Goal: Task Accomplishment & Management: Complete application form

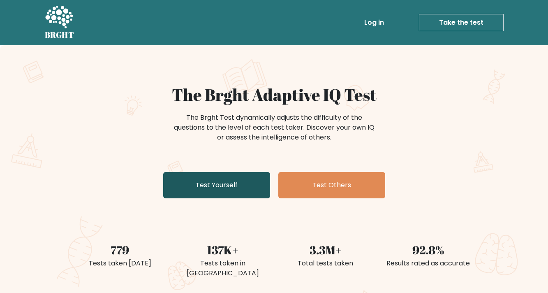
click at [197, 194] on link "Test Yourself" at bounding box center [216, 185] width 107 height 26
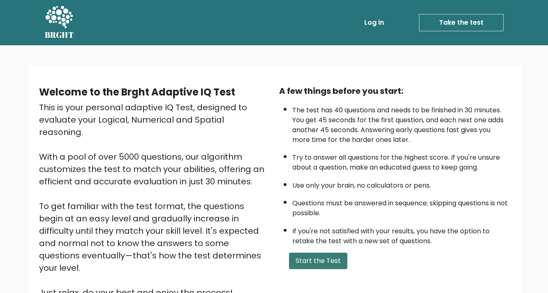
click at [330, 263] on button "Start the Test" at bounding box center [318, 261] width 58 height 16
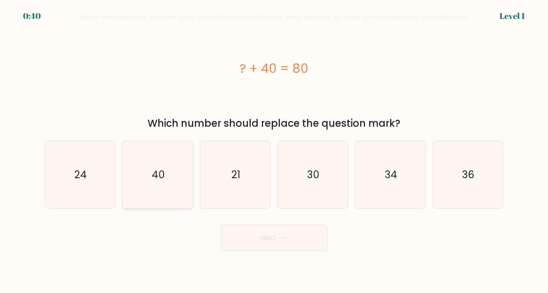
click at [181, 187] on icon "40" at bounding box center [157, 174] width 67 height 67
click at [274, 151] on input "b. 40" at bounding box center [274, 148] width 0 height 4
radio input "true"
click at [241, 244] on button "Next" at bounding box center [274, 238] width 107 height 26
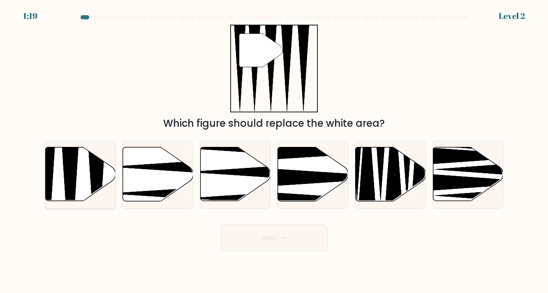
click at [78, 177] on icon at bounding box center [80, 174] width 70 height 54
click at [274, 151] on input "a." at bounding box center [274, 148] width 0 height 4
radio input "true"
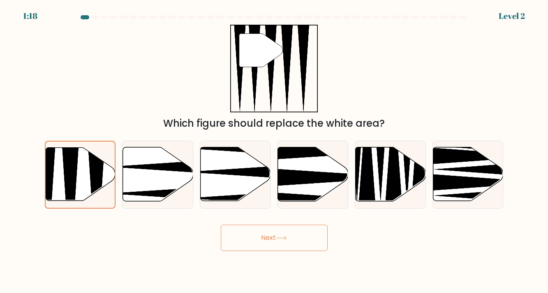
click at [260, 244] on button "Next" at bounding box center [274, 238] width 107 height 26
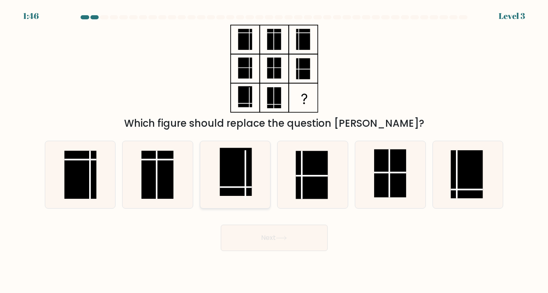
click at [259, 192] on icon at bounding box center [235, 174] width 67 height 67
click at [274, 151] on input "c." at bounding box center [274, 148] width 0 height 4
radio input "true"
click at [269, 239] on button "Next" at bounding box center [274, 238] width 107 height 26
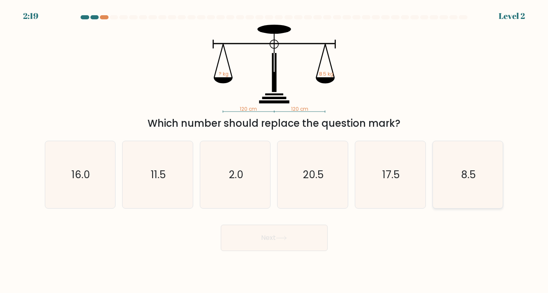
click at [447, 174] on icon "8.5" at bounding box center [467, 174] width 67 height 67
click at [275, 151] on input "f. 8.5" at bounding box center [274, 148] width 0 height 4
radio input "true"
click at [246, 232] on button "Next" at bounding box center [274, 238] width 107 height 26
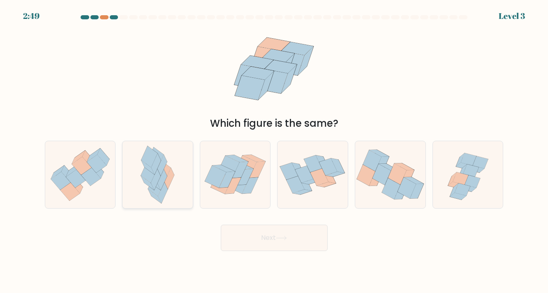
click at [167, 177] on icon at bounding box center [170, 178] width 10 height 21
click at [274, 151] on input "b." at bounding box center [274, 148] width 0 height 4
radio input "true"
click at [253, 244] on button "Next" at bounding box center [274, 238] width 107 height 26
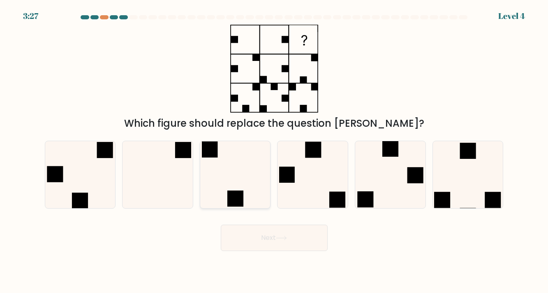
click at [248, 195] on icon at bounding box center [235, 174] width 67 height 67
click at [274, 151] on input "c." at bounding box center [274, 148] width 0 height 4
radio input "true"
click at [249, 234] on button "Next" at bounding box center [274, 238] width 107 height 26
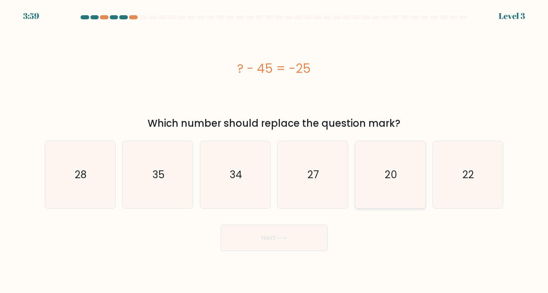
click at [366, 190] on icon "20" at bounding box center [390, 174] width 67 height 67
click at [275, 151] on input "e. 20" at bounding box center [274, 148] width 0 height 4
radio input "true"
click at [278, 236] on icon at bounding box center [281, 238] width 11 height 5
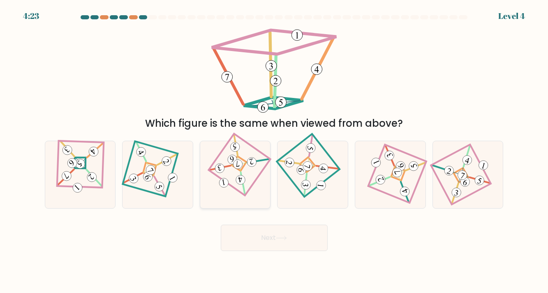
click at [229, 181] on icon at bounding box center [235, 175] width 46 height 54
click at [274, 151] on input "c." at bounding box center [274, 148] width 0 height 4
radio input "true"
click at [245, 225] on button "Next" at bounding box center [274, 238] width 107 height 26
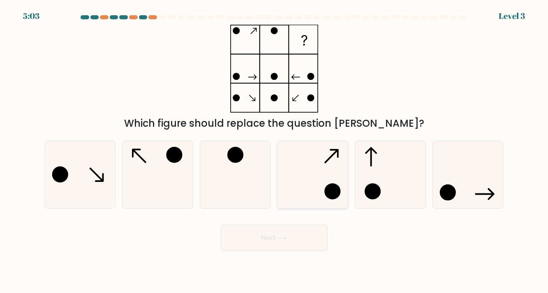
click at [315, 182] on icon at bounding box center [312, 174] width 67 height 67
click at [275, 151] on input "d." at bounding box center [274, 148] width 0 height 4
radio input "true"
click at [294, 232] on button "Next" at bounding box center [274, 238] width 107 height 26
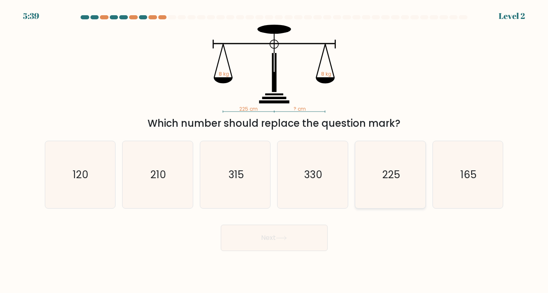
click at [402, 198] on icon "225" at bounding box center [390, 174] width 67 height 67
click at [275, 151] on input "e. 225" at bounding box center [274, 148] width 0 height 4
radio input "true"
click at [309, 242] on button "Next" at bounding box center [274, 238] width 107 height 26
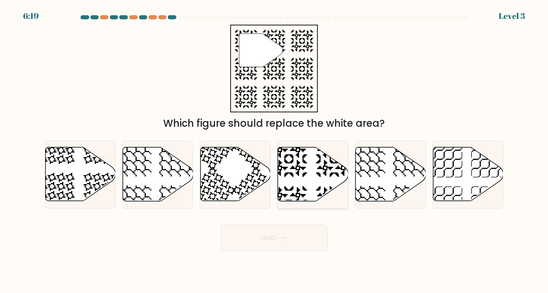
click at [293, 190] on icon at bounding box center [313, 174] width 70 height 54
click at [275, 151] on input "d." at bounding box center [274, 148] width 0 height 4
radio input "true"
click at [257, 238] on button "Next" at bounding box center [274, 238] width 107 height 26
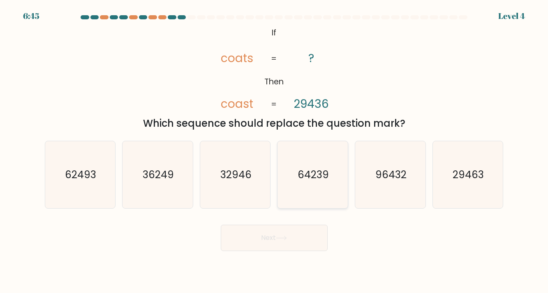
click at [309, 180] on text "64239" at bounding box center [313, 174] width 31 height 14
click at [275, 151] on input "d. 64239" at bounding box center [274, 148] width 0 height 4
radio input "true"
click at [260, 242] on button "Next" at bounding box center [274, 238] width 107 height 26
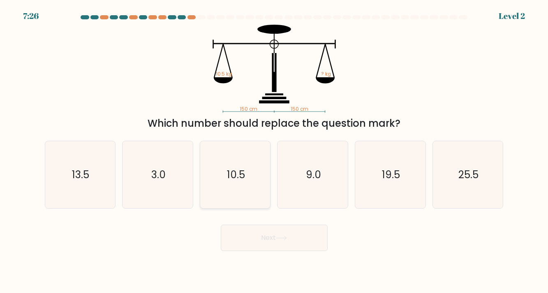
click at [254, 183] on icon "10.5" at bounding box center [235, 174] width 67 height 67
click at [274, 151] on input "c. 10.5" at bounding box center [274, 148] width 0 height 4
radio input "true"
click at [269, 236] on button "Next" at bounding box center [274, 238] width 107 height 26
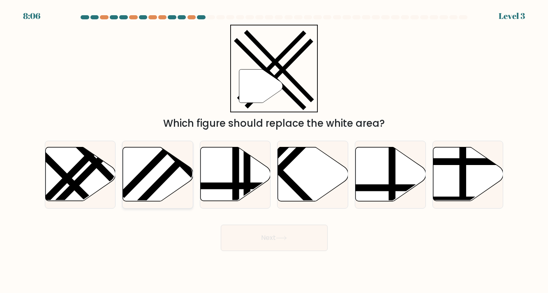
click at [172, 181] on icon at bounding box center [158, 174] width 70 height 54
click at [274, 151] on input "b." at bounding box center [274, 148] width 0 height 4
radio input "true"
click at [242, 249] on button "Next" at bounding box center [274, 238] width 107 height 26
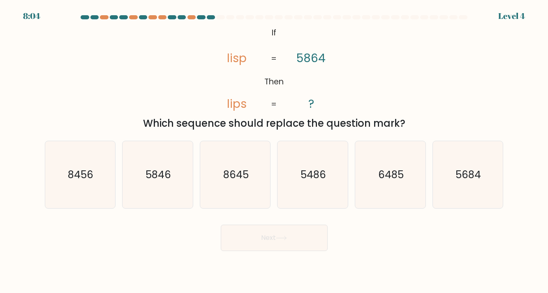
click at [240, 246] on button "Next" at bounding box center [274, 238] width 107 height 26
click at [236, 186] on icon "8645" at bounding box center [235, 174] width 67 height 67
click at [274, 151] on input "c. 8645" at bounding box center [274, 148] width 0 height 4
radio input "true"
click at [264, 242] on button "Next" at bounding box center [274, 238] width 107 height 26
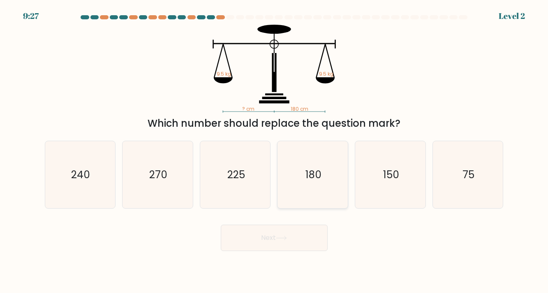
click at [296, 207] on icon "180" at bounding box center [312, 174] width 67 height 67
click at [275, 151] on input "d. 180" at bounding box center [274, 148] width 0 height 4
radio input "true"
click at [279, 237] on icon at bounding box center [281, 238] width 11 height 5
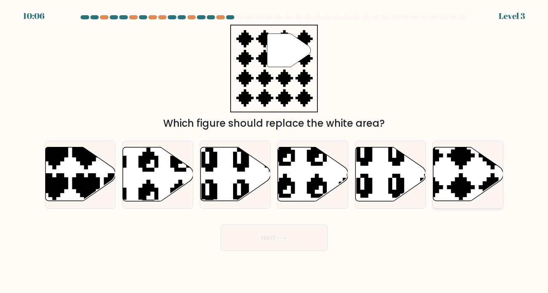
click at [463, 176] on icon at bounding box center [444, 203] width 123 height 123
click at [275, 151] on input "f." at bounding box center [274, 148] width 0 height 4
radio input "true"
click at [285, 242] on button "Next" at bounding box center [274, 238] width 107 height 26
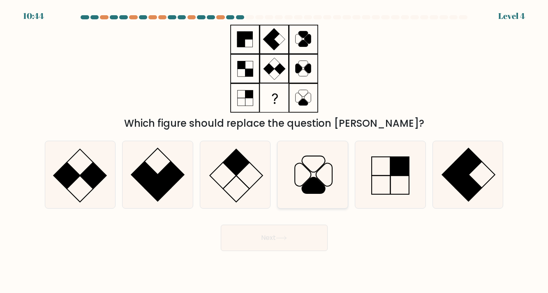
click at [325, 169] on icon at bounding box center [312, 174] width 67 height 67
click at [275, 151] on input "d." at bounding box center [274, 148] width 0 height 4
radio input "true"
click at [262, 242] on button "Next" at bounding box center [274, 238] width 107 height 26
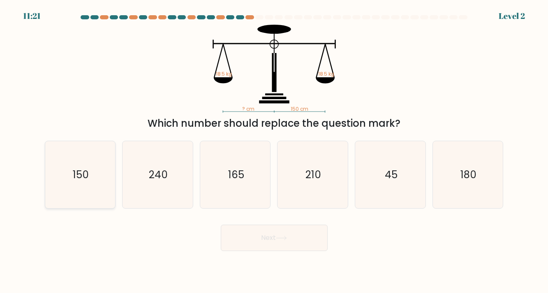
click at [88, 172] on text "150" at bounding box center [81, 174] width 16 height 14
click at [274, 151] on input "a. 150" at bounding box center [274, 148] width 0 height 4
radio input "true"
click at [249, 249] on button "Next" at bounding box center [274, 238] width 107 height 26
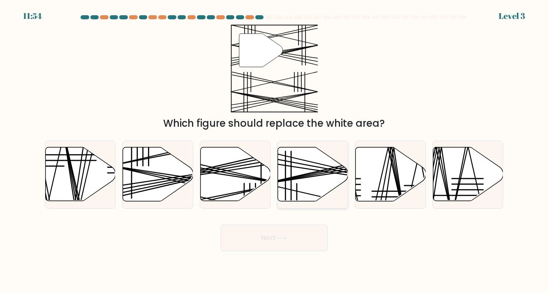
click at [307, 190] on icon at bounding box center [313, 174] width 70 height 54
click at [275, 151] on input "d." at bounding box center [274, 148] width 0 height 4
radio input "true"
click at [279, 232] on button "Next" at bounding box center [274, 238] width 107 height 26
click at [274, 235] on button "Next" at bounding box center [274, 238] width 107 height 26
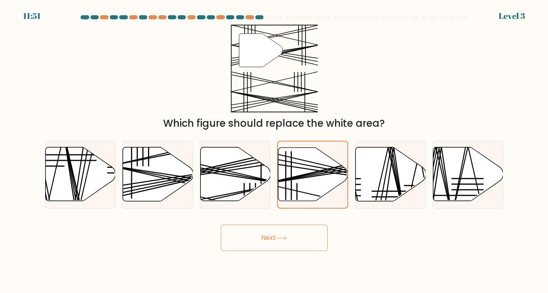
click at [274, 236] on button "Next" at bounding box center [274, 238] width 107 height 26
click at [379, 151] on icon at bounding box center [391, 174] width 70 height 54
click at [275, 151] on input "e." at bounding box center [274, 148] width 0 height 4
radio input "true"
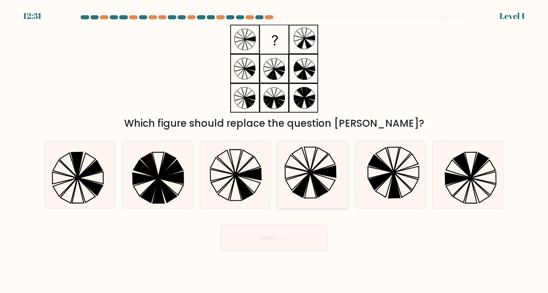
click at [320, 186] on icon at bounding box center [319, 185] width 17 height 25
click at [275, 151] on input "d." at bounding box center [274, 148] width 0 height 4
radio input "true"
click at [271, 241] on button "Next" at bounding box center [274, 238] width 107 height 26
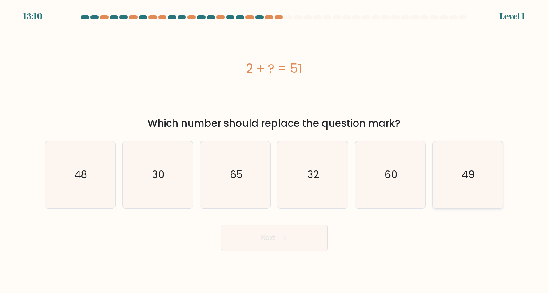
click at [468, 187] on icon "49" at bounding box center [467, 174] width 67 height 67
click at [275, 151] on input "f. 49" at bounding box center [274, 148] width 0 height 4
radio input "true"
click at [315, 239] on button "Next" at bounding box center [274, 238] width 107 height 26
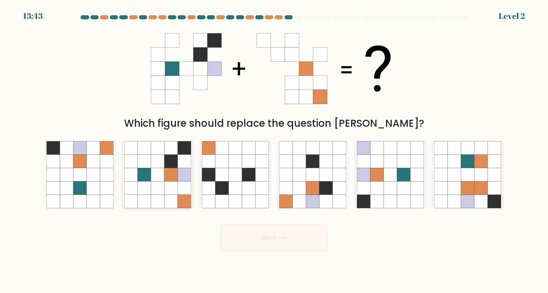
click at [167, 151] on icon at bounding box center [172, 148] width 14 height 14
click at [274, 151] on input "b." at bounding box center [274, 148] width 0 height 4
radio input "true"
click at [261, 242] on button "Next" at bounding box center [274, 238] width 107 height 26
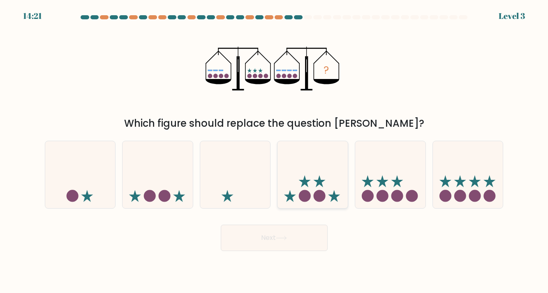
click at [306, 185] on icon at bounding box center [305, 181] width 12 height 12
click at [275, 151] on input "d." at bounding box center [274, 148] width 0 height 4
radio input "true"
click at [297, 228] on button "Next" at bounding box center [274, 238] width 107 height 26
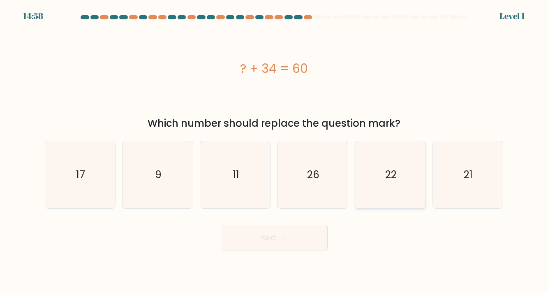
click at [398, 185] on icon "22" at bounding box center [390, 174] width 67 height 67
click at [275, 151] on input "e. 22" at bounding box center [274, 148] width 0 height 4
radio input "true"
click at [332, 204] on icon "26" at bounding box center [312, 174] width 67 height 67
click at [275, 151] on input "d. 26" at bounding box center [274, 148] width 0 height 4
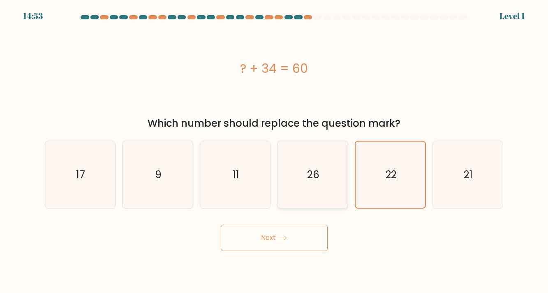
radio input "true"
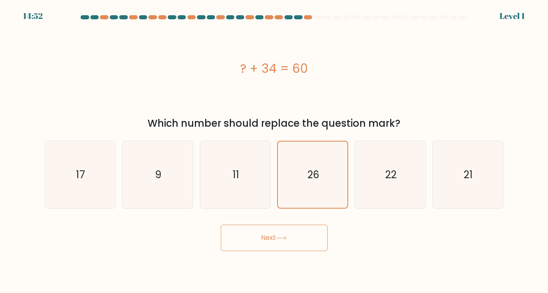
click at [296, 242] on button "Next" at bounding box center [274, 238] width 107 height 26
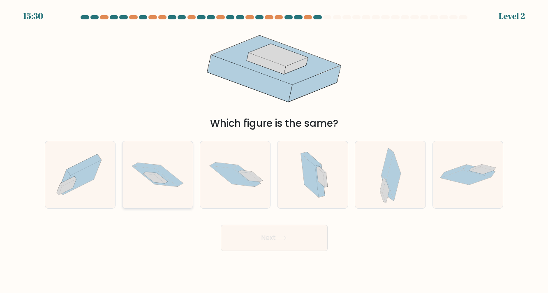
click at [133, 172] on icon at bounding box center [158, 174] width 70 height 46
click at [274, 151] on input "b." at bounding box center [274, 148] width 0 height 4
radio input "true"
click at [293, 237] on button "Next" at bounding box center [274, 238] width 107 height 26
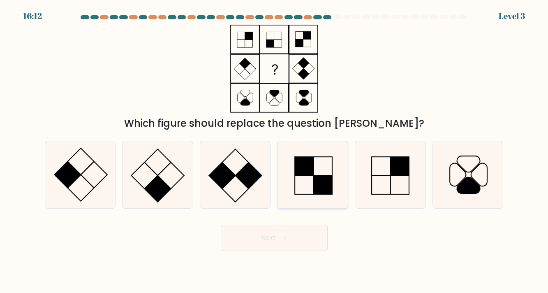
click at [295, 201] on icon at bounding box center [312, 174] width 67 height 67
click at [275, 151] on input "d." at bounding box center [274, 148] width 0 height 4
radio input "true"
click at [286, 238] on icon at bounding box center [281, 238] width 11 height 5
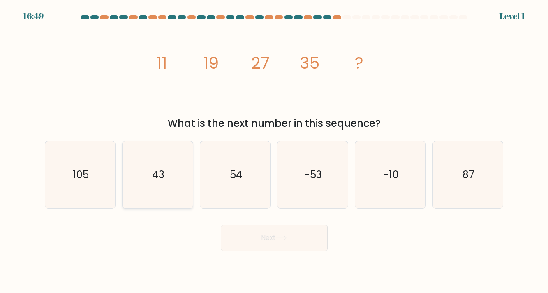
click at [175, 164] on icon "43" at bounding box center [157, 174] width 67 height 67
click at [274, 151] on input "b. 43" at bounding box center [274, 148] width 0 height 4
radio input "true"
click at [274, 238] on button "Next" at bounding box center [274, 238] width 107 height 26
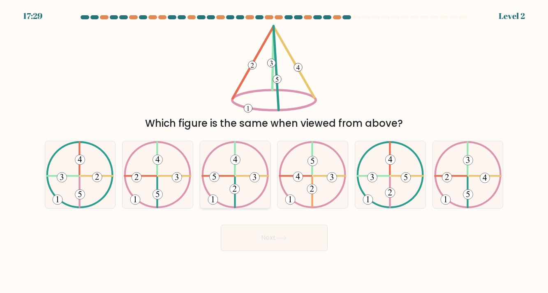
click at [238, 184] on icon at bounding box center [236, 174] width 68 height 67
click at [274, 151] on input "c." at bounding box center [274, 148] width 0 height 4
radio input "true"
click at [258, 234] on button "Next" at bounding box center [274, 238] width 107 height 26
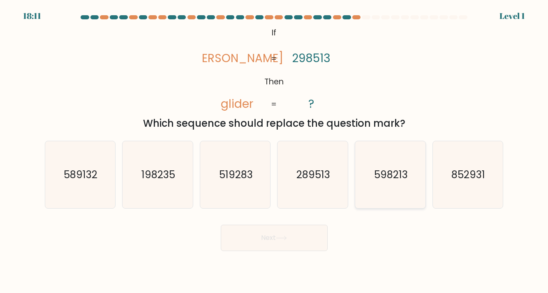
click at [368, 171] on icon "598213" at bounding box center [390, 174] width 67 height 67
click at [275, 151] on input "e. 598213" at bounding box center [274, 148] width 0 height 4
radio input "true"
click at [257, 251] on body "18:10 Level 1 ?" at bounding box center [274, 146] width 548 height 293
click at [256, 247] on button "Next" at bounding box center [274, 238] width 107 height 26
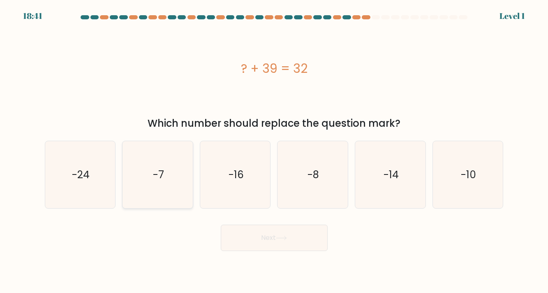
click at [166, 179] on icon "-7" at bounding box center [157, 174] width 67 height 67
click at [274, 151] on input "b. -7" at bounding box center [274, 148] width 0 height 4
radio input "true"
click at [264, 247] on button "Next" at bounding box center [274, 238] width 107 height 26
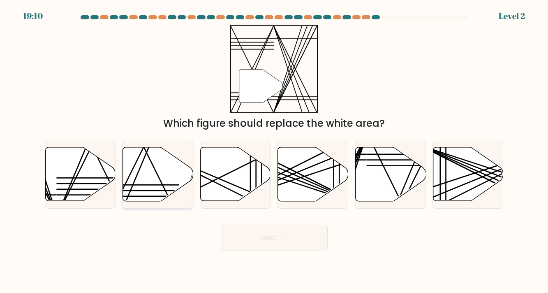
click at [157, 197] on icon at bounding box center [158, 174] width 70 height 54
click at [274, 151] on input "b." at bounding box center [274, 148] width 0 height 4
radio input "true"
click at [271, 243] on button "Next" at bounding box center [274, 238] width 107 height 26
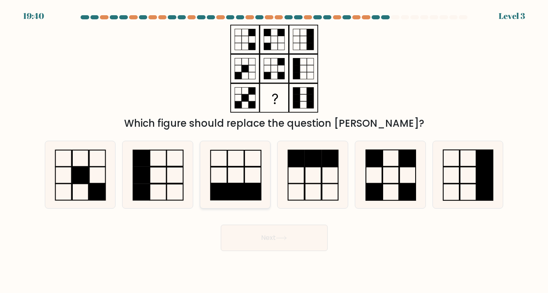
click at [262, 182] on icon at bounding box center [235, 174] width 67 height 67
click at [274, 151] on input "c." at bounding box center [274, 148] width 0 height 4
radio input "true"
click at [311, 255] on body "19:39 Level 3" at bounding box center [274, 146] width 548 height 293
click at [305, 251] on body "19:38 Level 3" at bounding box center [274, 146] width 548 height 293
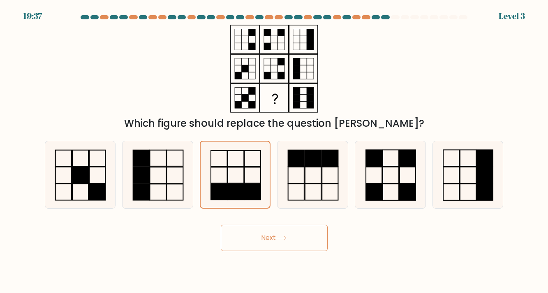
click at [298, 246] on button "Next" at bounding box center [274, 238] width 107 height 26
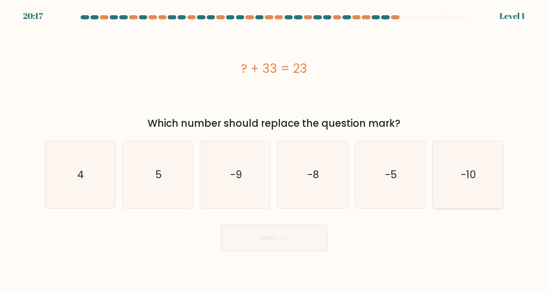
click at [459, 187] on icon "-10" at bounding box center [467, 174] width 67 height 67
click at [275, 151] on input "f. -10" at bounding box center [274, 148] width 0 height 4
radio input "true"
click at [311, 242] on button "Next" at bounding box center [274, 238] width 107 height 26
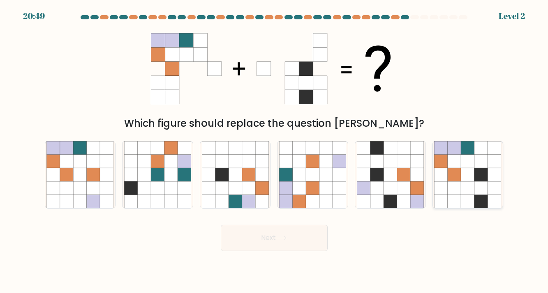
click at [439, 181] on icon at bounding box center [442, 175] width 14 height 14
click at [275, 151] on input "f." at bounding box center [274, 148] width 0 height 4
radio input "true"
click at [264, 242] on button "Next" at bounding box center [274, 238] width 107 height 26
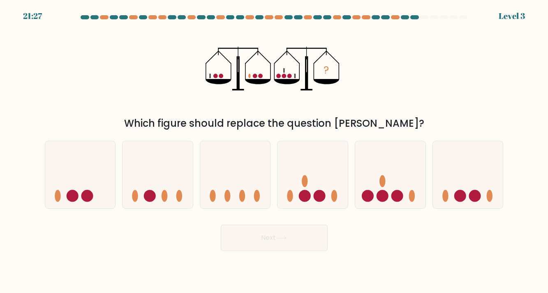
click at [323, 211] on form at bounding box center [274, 133] width 548 height 236
click at [316, 203] on icon at bounding box center [313, 175] width 70 height 58
click at [275, 151] on input "d." at bounding box center [274, 148] width 0 height 4
radio input "true"
click at [276, 230] on button "Next" at bounding box center [274, 238] width 107 height 26
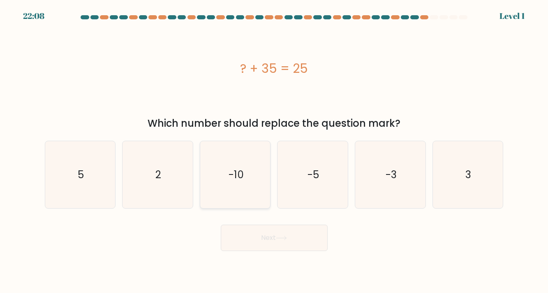
click at [260, 176] on icon "-10" at bounding box center [235, 174] width 67 height 67
click at [274, 151] on input "c. -10" at bounding box center [274, 148] width 0 height 4
radio input "true"
click at [286, 244] on button "Next" at bounding box center [274, 238] width 107 height 26
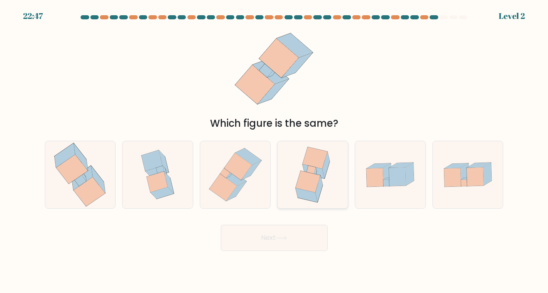
click at [307, 184] on icon at bounding box center [308, 182] width 25 height 22
click at [275, 151] on input "d." at bounding box center [274, 148] width 0 height 4
radio input "true"
click at [297, 239] on button "Next" at bounding box center [274, 238] width 107 height 26
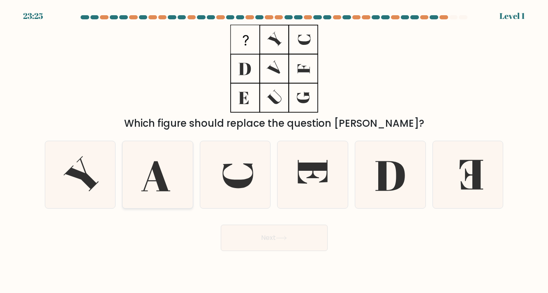
click at [147, 181] on icon at bounding box center [156, 176] width 29 height 30
click at [274, 151] on input "b." at bounding box center [274, 148] width 0 height 4
radio input "true"
click at [247, 240] on button "Next" at bounding box center [274, 238] width 107 height 26
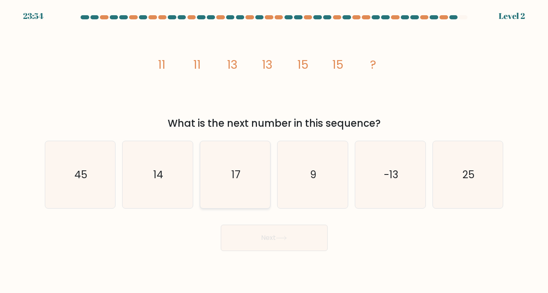
click at [219, 194] on icon "17" at bounding box center [235, 174] width 67 height 67
click at [274, 151] on input "c. 17" at bounding box center [274, 148] width 0 height 4
radio input "true"
click at [249, 239] on button "Next" at bounding box center [274, 238] width 107 height 26
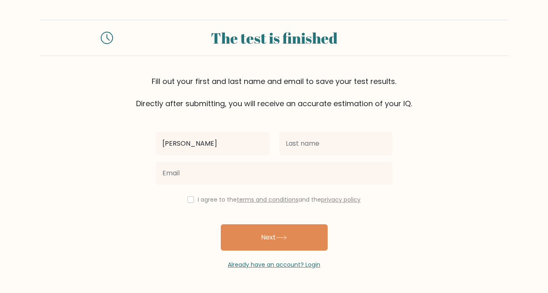
type input "katherine"
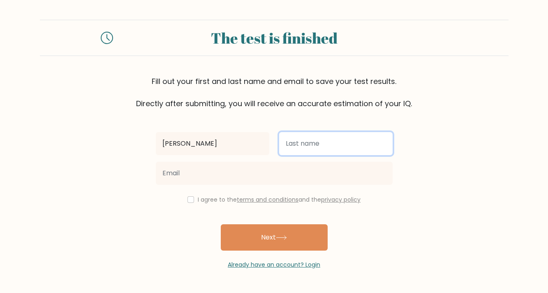
click at [308, 147] on input "text" at bounding box center [336, 143] width 114 height 23
type input "montesdeoca"
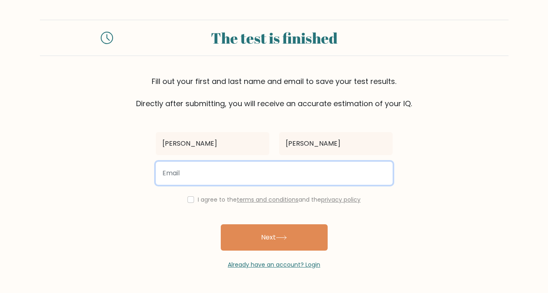
click at [269, 174] on input "email" at bounding box center [274, 173] width 237 height 23
type input "katherinemontesdeoca776@gmail.com"
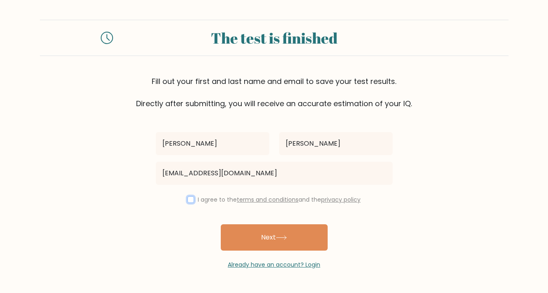
click at [188, 196] on input "checkbox" at bounding box center [191, 199] width 7 height 7
checkbox input "true"
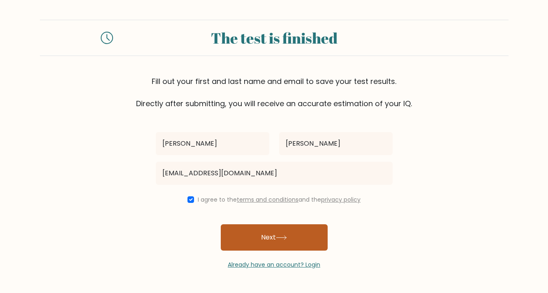
click at [241, 242] on button "Next" at bounding box center [274, 237] width 107 height 26
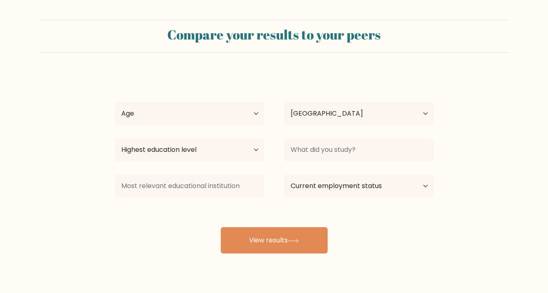
select select "US"
click at [236, 115] on select "Age Under [DEMOGRAPHIC_DATA] [DEMOGRAPHIC_DATA] [DEMOGRAPHIC_DATA] [DEMOGRAPHIC…" at bounding box center [190, 113] width 150 height 23
select select "min_18"
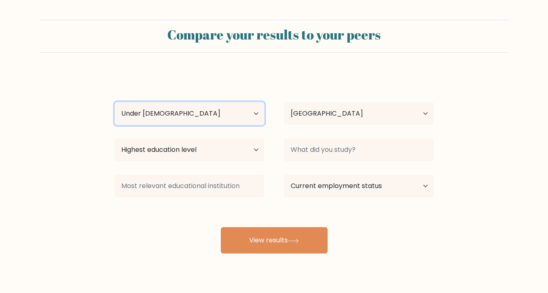
click at [115, 102] on select "Age Under [DEMOGRAPHIC_DATA] [DEMOGRAPHIC_DATA] [DEMOGRAPHIC_DATA] [DEMOGRAPHIC…" at bounding box center [190, 113] width 150 height 23
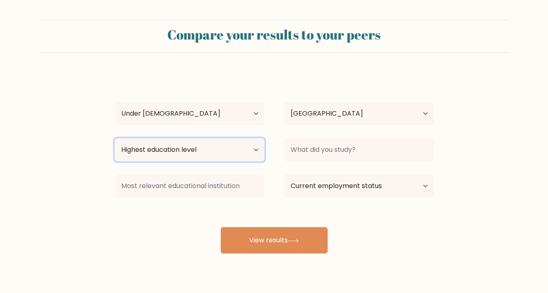
click at [207, 148] on select "Highest education level No schooling Primary Lower Secondary Upper Secondary Oc…" at bounding box center [190, 149] width 150 height 23
click at [115, 138] on select "Highest education level No schooling Primary Lower Secondary Upper Secondary Oc…" at bounding box center [190, 149] width 150 height 23
click at [189, 157] on select "Highest education level No schooling Primary Lower Secondary Upper Secondary Oc…" at bounding box center [190, 149] width 150 height 23
select select "lower_secondary"
click at [115, 138] on select "Highest education level No schooling Primary Lower Secondary Upper Secondary Oc…" at bounding box center [190, 149] width 150 height 23
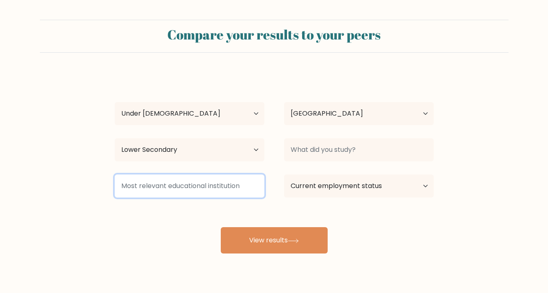
click at [161, 188] on input at bounding box center [190, 185] width 150 height 23
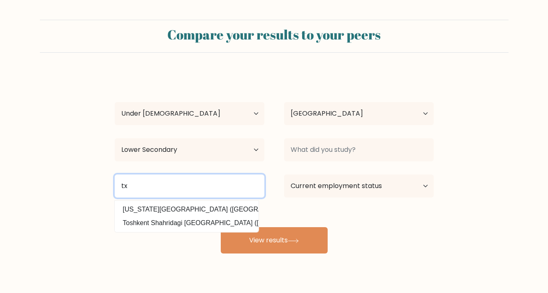
type input "t"
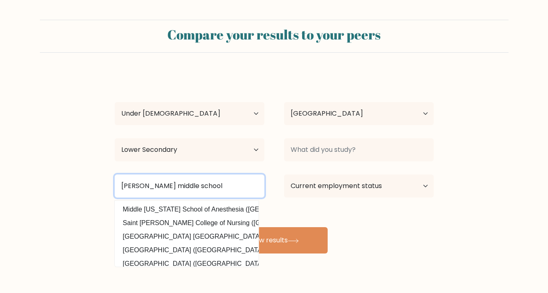
type input "Anthony middle school"
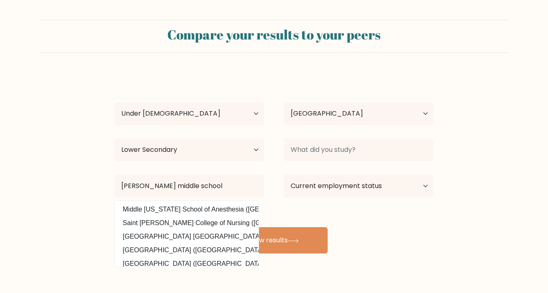
click at [142, 243] on datalist "Middle Tennessee School of Anesthesia (United States) Saint Anthony College of …" at bounding box center [187, 234] width 144 height 66
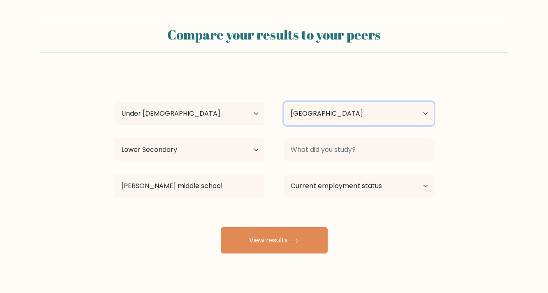
click at [336, 111] on select "Country Afghanistan Albania Algeria American Samoa Andorra Angola Anguilla Anta…" at bounding box center [359, 113] width 150 height 23
click at [413, 85] on div "katherine montesdeoca Age Under 18 years old 18-24 years old 25-34 years old 35…" at bounding box center [274, 162] width 329 height 181
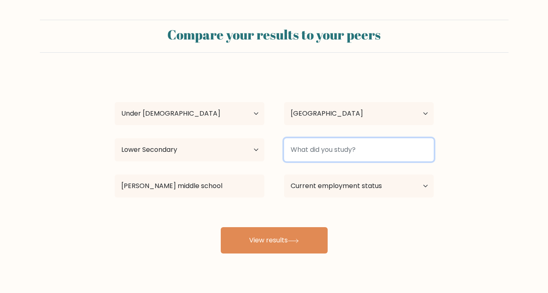
click at [337, 151] on input at bounding box center [359, 149] width 150 height 23
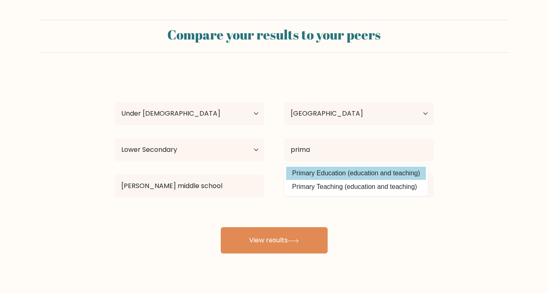
click at [386, 172] on option "Primary Education (education and teaching)" at bounding box center [356, 173] width 140 height 13
type input "Primary Education"
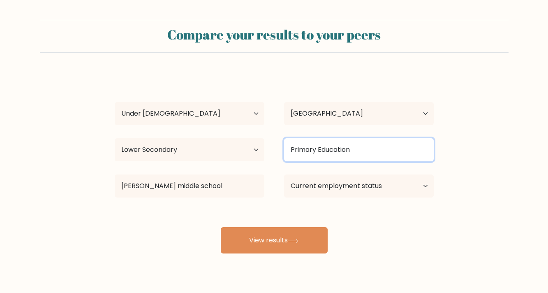
click at [370, 156] on input "Primary Education" at bounding box center [359, 149] width 150 height 23
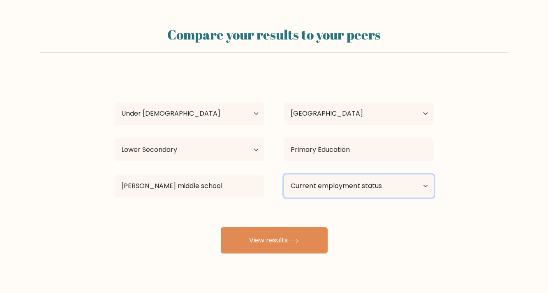
click at [337, 183] on select "Current employment status Employed Student Retired Other / prefer not to answer" at bounding box center [359, 185] width 150 height 23
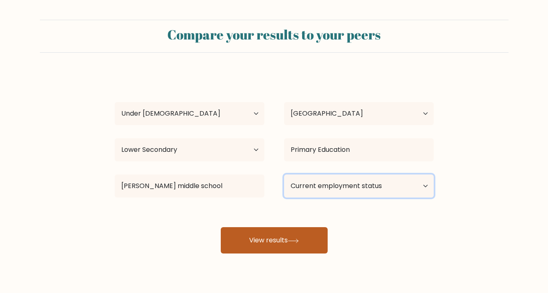
select select "other"
click at [284, 174] on select "Current employment status Employed Student Retired Other / prefer not to answer" at bounding box center [359, 185] width 150 height 23
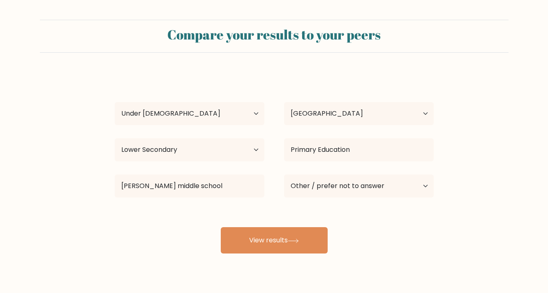
click at [285, 255] on div "Compare your results to your peers katherine montesdeoca Age Under 18 years old…" at bounding box center [274, 156] width 548 height 312
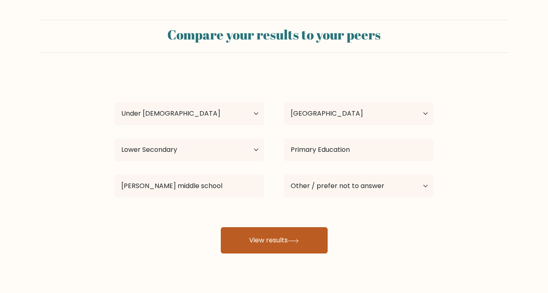
click at [284, 240] on button "View results" at bounding box center [274, 240] width 107 height 26
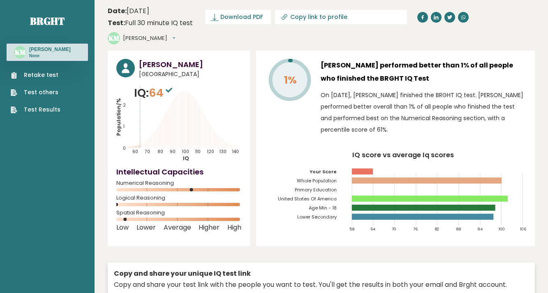
click at [128, 221] on div "Spatial Reasoning" at bounding box center [178, 217] width 125 height 13
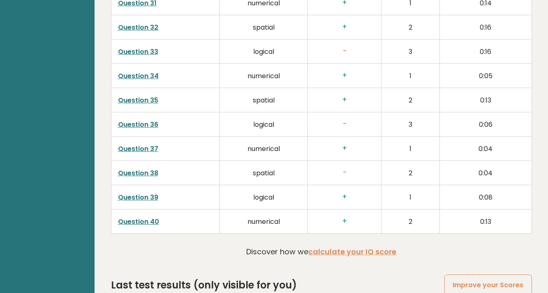
scroll to position [2119, 0]
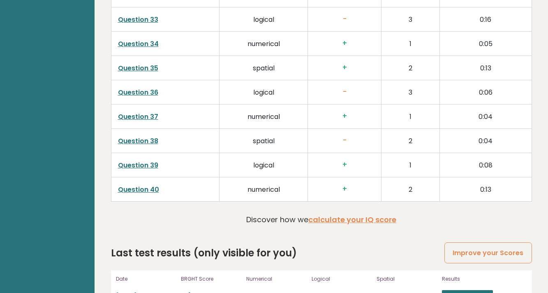
click at [445, 277] on div "Date [DATE] 05:05:56 BRGHT Score 1% * Numerical 61% Logical 0% Spatial 7% Resul…" at bounding box center [321, 287] width 421 height 35
click at [444, 290] on link "View results" at bounding box center [467, 295] width 51 height 11
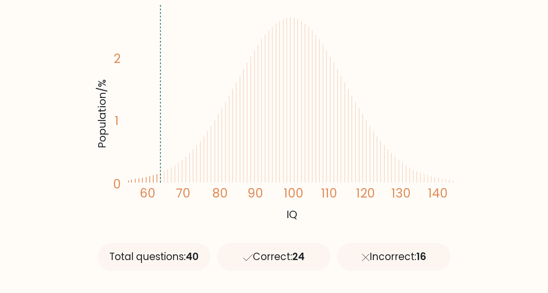
scroll to position [169, 0]
